Goal: Transaction & Acquisition: Register for event/course

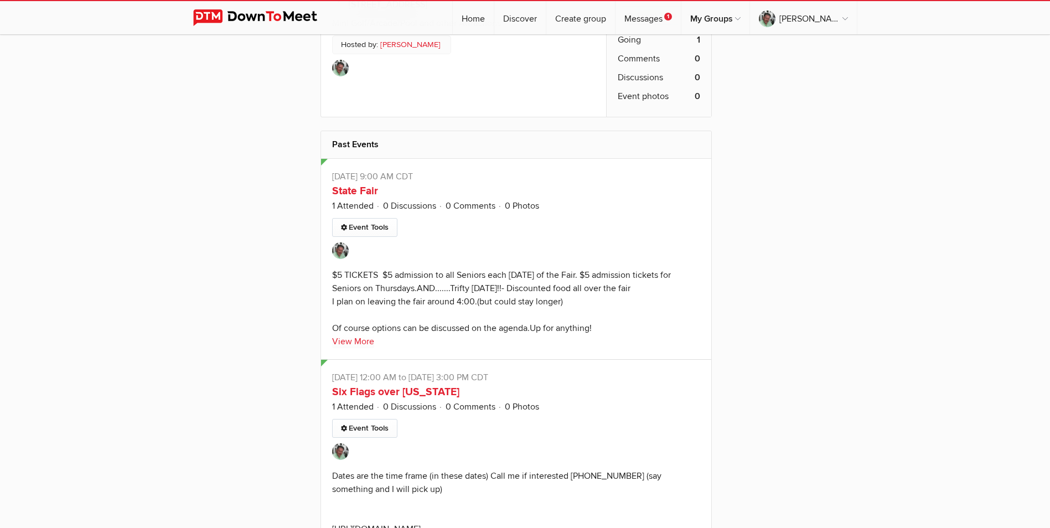
scroll to position [2090, 0]
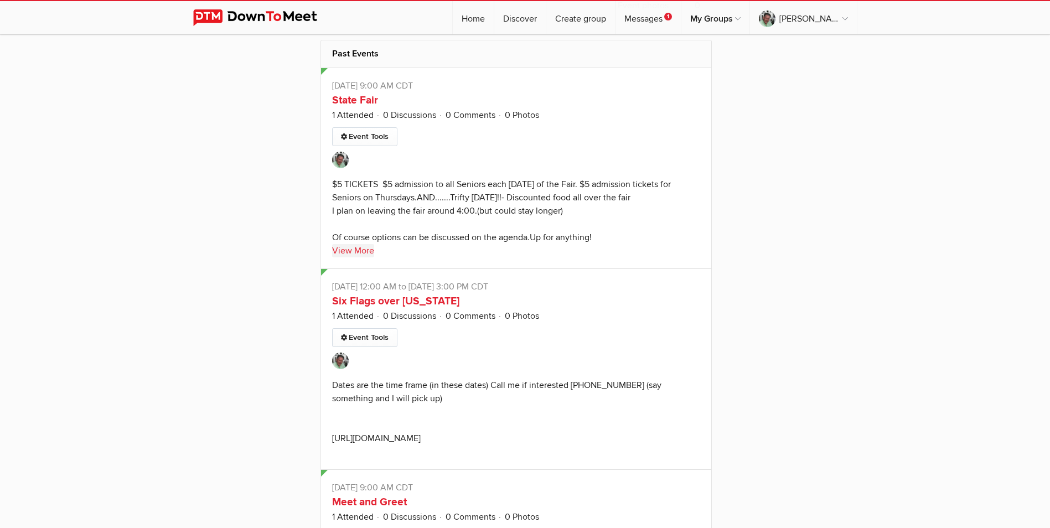
click at [357, 244] on link "View More" at bounding box center [353, 250] width 42 height 13
